Goal: Task Accomplishment & Management: Use online tool/utility

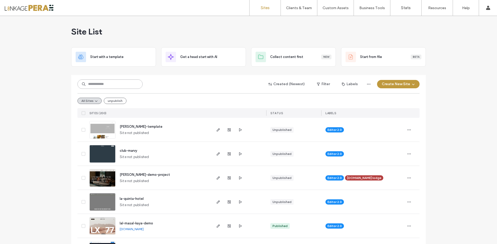
click at [116, 85] on input at bounding box center [110, 83] width 65 height 9
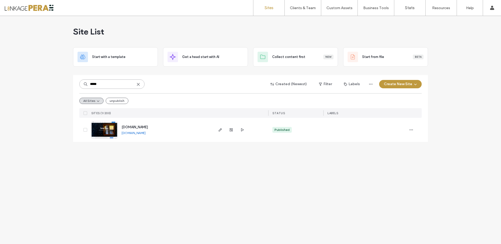
type input "*****"
click at [148, 129] on span "demom.oteldirect.com" at bounding box center [135, 127] width 26 height 4
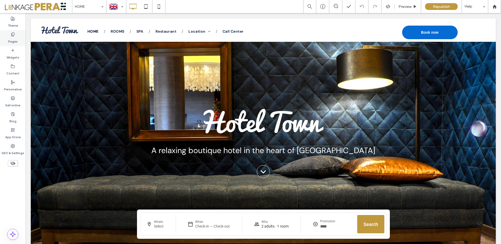
click at [15, 37] on label "Pages" at bounding box center [13, 40] width 10 height 7
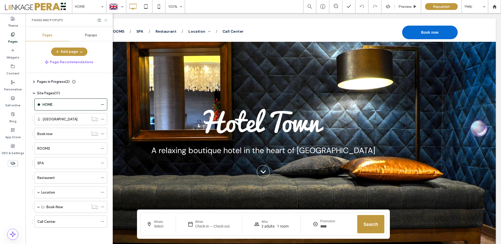
click at [107, 18] on icon at bounding box center [106, 20] width 4 height 4
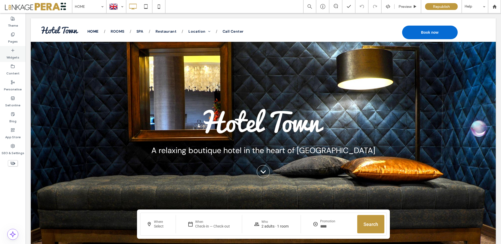
click at [15, 51] on div "Widgets" at bounding box center [13, 54] width 26 height 16
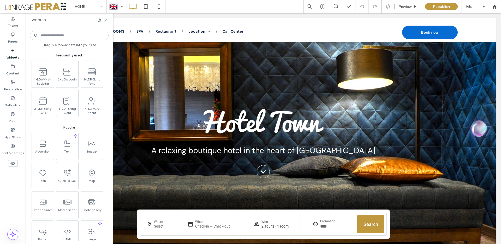
click at [105, 19] on icon at bounding box center [106, 20] width 4 height 4
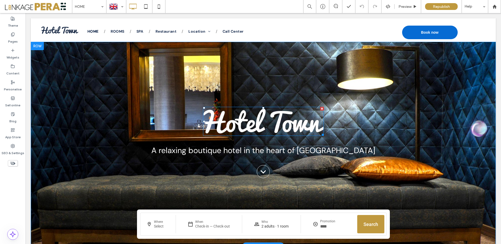
scroll to position [17, 0]
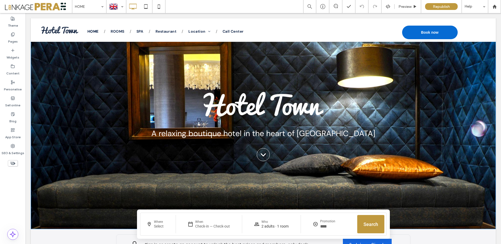
click at [110, 103] on div "A relaxing boutique hotel in the heart of Paris Book now .cls-1{fill:none;strok…" at bounding box center [263, 127] width 313 height 74
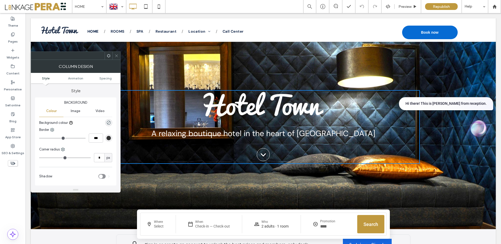
click at [118, 52] on span at bounding box center [117, 56] width 4 height 8
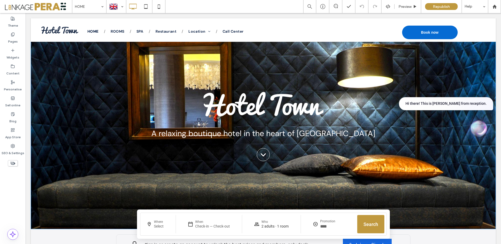
click at [93, 195] on div "A relaxing boutique hotel in the heart of Paris Book now Hi there! This is Sand…" at bounding box center [263, 127] width 465 height 204
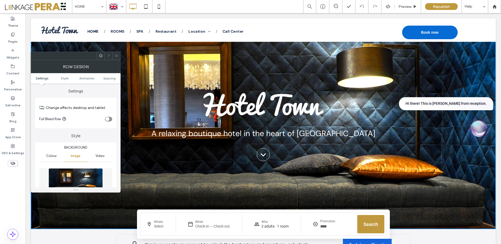
click at [83, 176] on img at bounding box center [76, 186] width 54 height 36
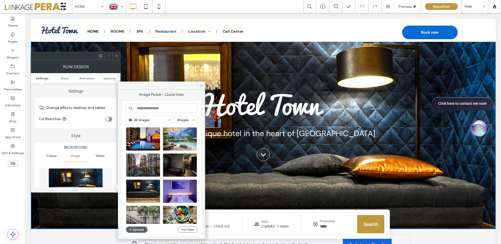
scroll to position [93, 0]
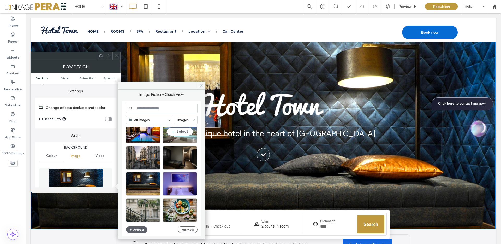
click at [177, 133] on div "Select" at bounding box center [180, 131] width 34 height 23
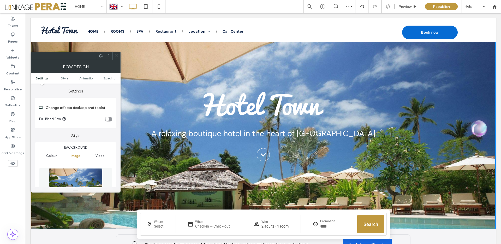
drag, startPoint x: 113, startPoint y: 57, endPoint x: 118, endPoint y: 35, distance: 22.2
click at [113, 57] on div at bounding box center [116, 56] width 8 height 8
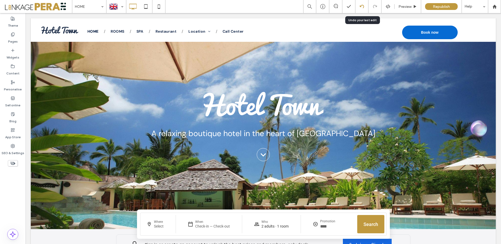
click at [358, 8] on div at bounding box center [361, 6] width 13 height 4
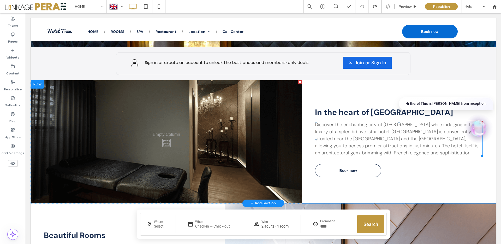
scroll to position [193, 0]
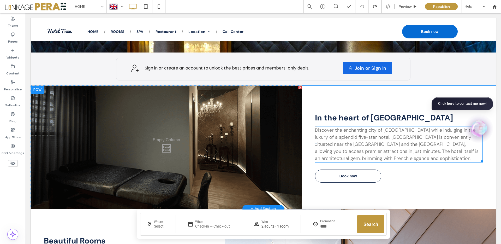
click at [374, 145] on span "Discover the enchanting city of Paris while indulging in the luxury of a splend…" at bounding box center [397, 144] width 164 height 34
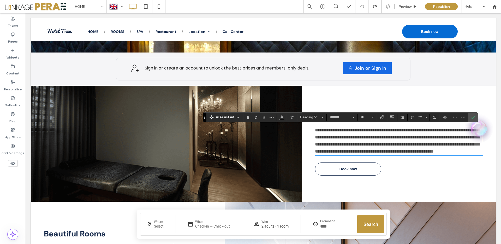
click at [238, 117] on icon at bounding box center [238, 117] width 4 height 4
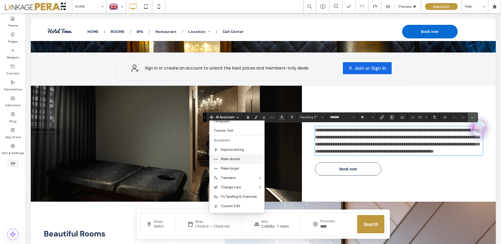
scroll to position [34, 0]
click at [242, 151] on span "Improve writing" at bounding box center [243, 149] width 44 height 5
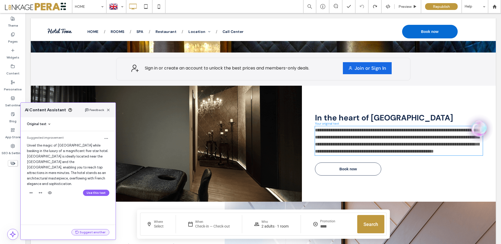
click at [86, 233] on button "Suggest another" at bounding box center [91, 232] width 38 height 6
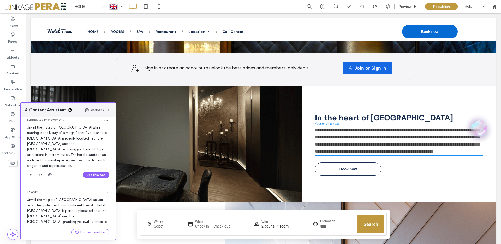
scroll to position [0, 0]
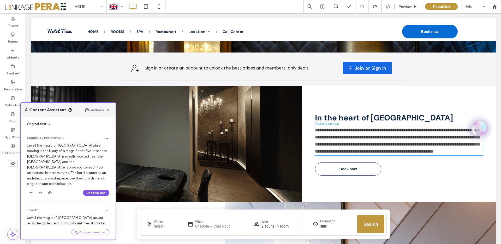
click at [93, 189] on button "Use this text" at bounding box center [96, 192] width 26 height 6
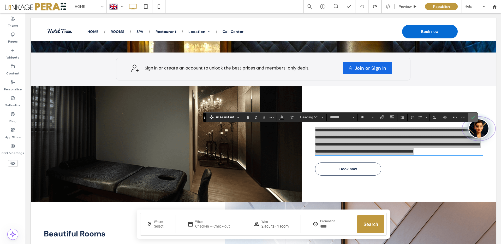
click at [475, 115] on icon "Confirm" at bounding box center [473, 117] width 4 height 4
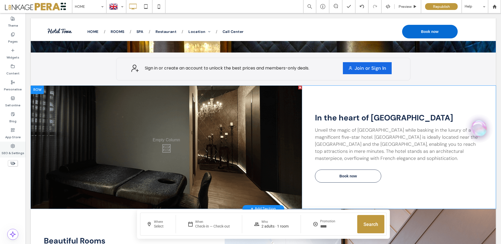
click at [18, 152] on label "SEO & Settings" at bounding box center [13, 151] width 23 height 7
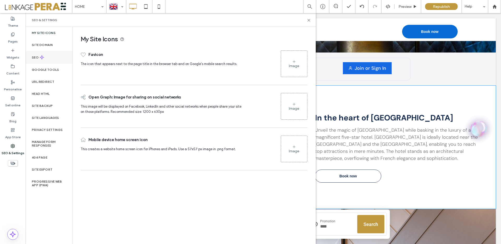
click at [41, 59] on icon at bounding box center [42, 57] width 4 height 4
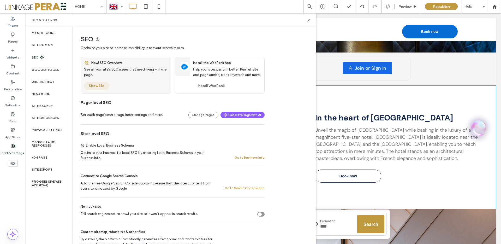
click at [99, 86] on button "Show Me" at bounding box center [96, 86] width 25 height 8
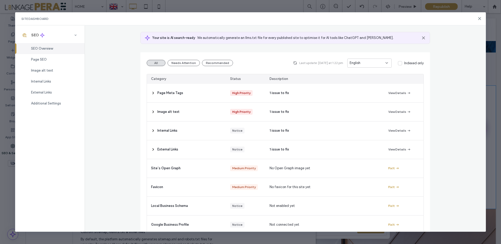
scroll to position [35, 0]
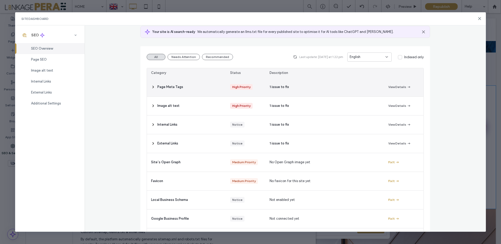
click at [153, 88] on use at bounding box center [153, 87] width 1 height 2
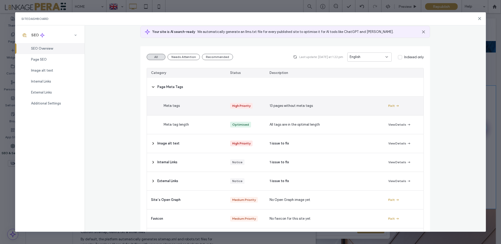
click at [384, 107] on div "Fix It" at bounding box center [403, 106] width 39 height 19
click at [391, 106] on button "Fix It" at bounding box center [393, 106] width 11 height 6
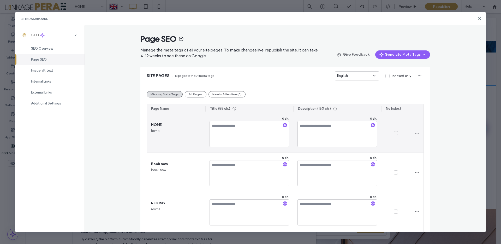
scroll to position [8, 0]
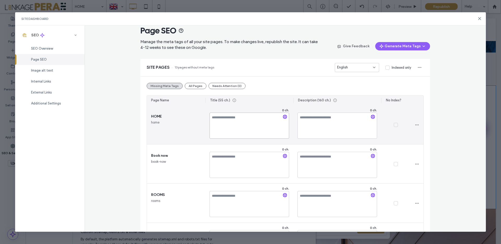
click at [251, 121] on textarea at bounding box center [250, 125] width 80 height 26
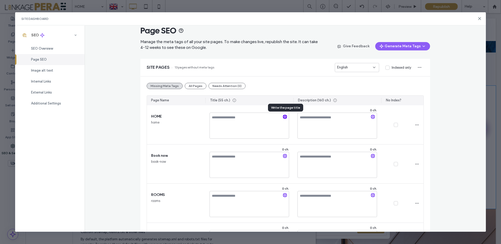
click at [285, 117] on icon "button" at bounding box center [285, 117] width 4 height 4
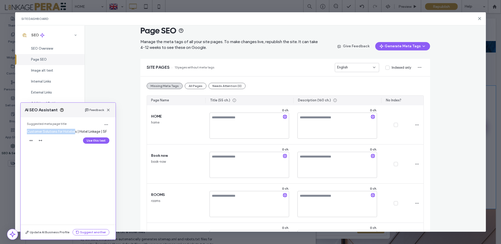
drag, startPoint x: 67, startPoint y: 132, endPoint x: 75, endPoint y: 132, distance: 8.4
click at [75, 132] on span "Customer Solutions for Hoteliers | Hotel Linkage | SF" at bounding box center [67, 131] width 80 height 4
click at [74, 132] on span "Customer Solutions for Hoteliers | Hotel Linkage | SF" at bounding box center [67, 131] width 80 height 4
click at [97, 140] on button "Use this text" at bounding box center [96, 140] width 26 height 6
type textarea "**********"
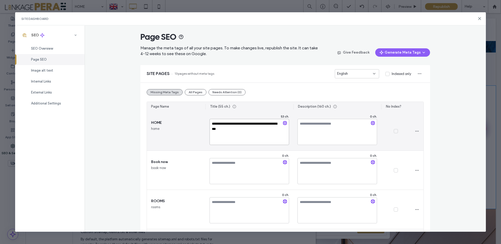
scroll to position [0, 0]
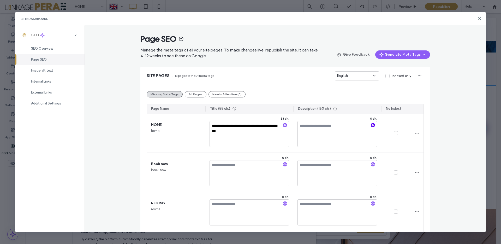
click at [371, 124] on icon "button" at bounding box center [373, 125] width 4 height 4
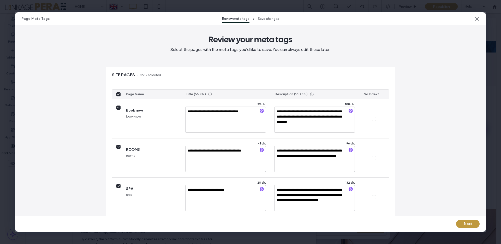
scroll to position [8, 0]
click at [473, 223] on button "Next" at bounding box center [467, 223] width 23 height 8
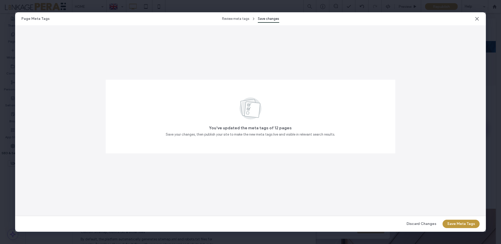
click at [477, 19] on icon at bounding box center [476, 18] width 5 height 5
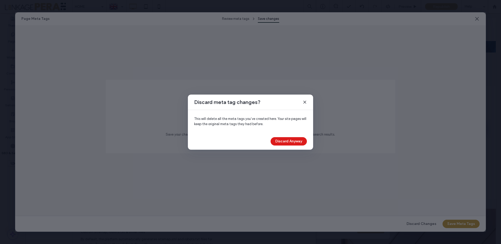
click at [296, 139] on button "Discard Anyway" at bounding box center [289, 141] width 36 height 8
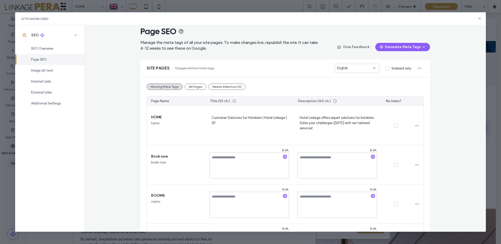
click at [479, 18] on use at bounding box center [480, 18] width 2 height 2
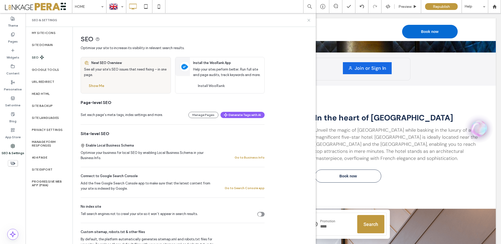
click at [310, 19] on use at bounding box center [309, 20] width 2 height 2
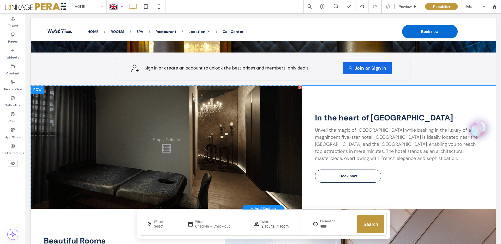
click at [345, 98] on div "In the heart of Paris Unveil the magic of Paris while basking in the luxury of …" at bounding box center [399, 147] width 194 height 123
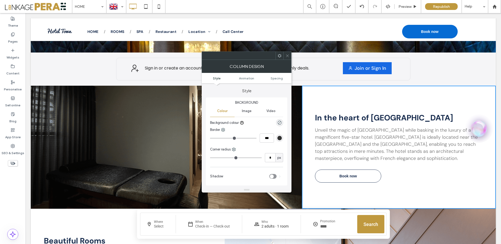
click at [287, 54] on icon at bounding box center [287, 56] width 4 height 4
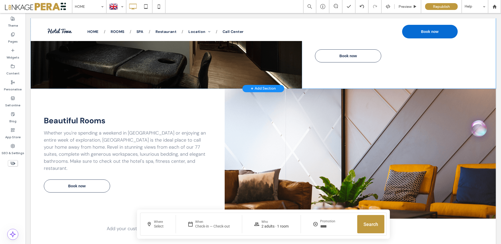
scroll to position [315, 0]
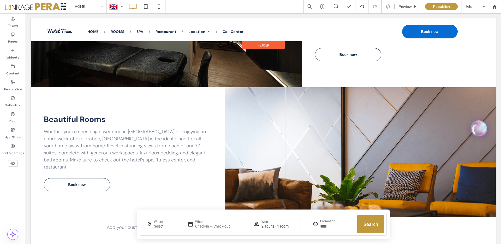
click at [367, 73] on div "In the heart of Paris Unveil the magic of Paris while basking in the luxury of …" at bounding box center [399, 25] width 194 height 123
